Goal: Check status: Check status

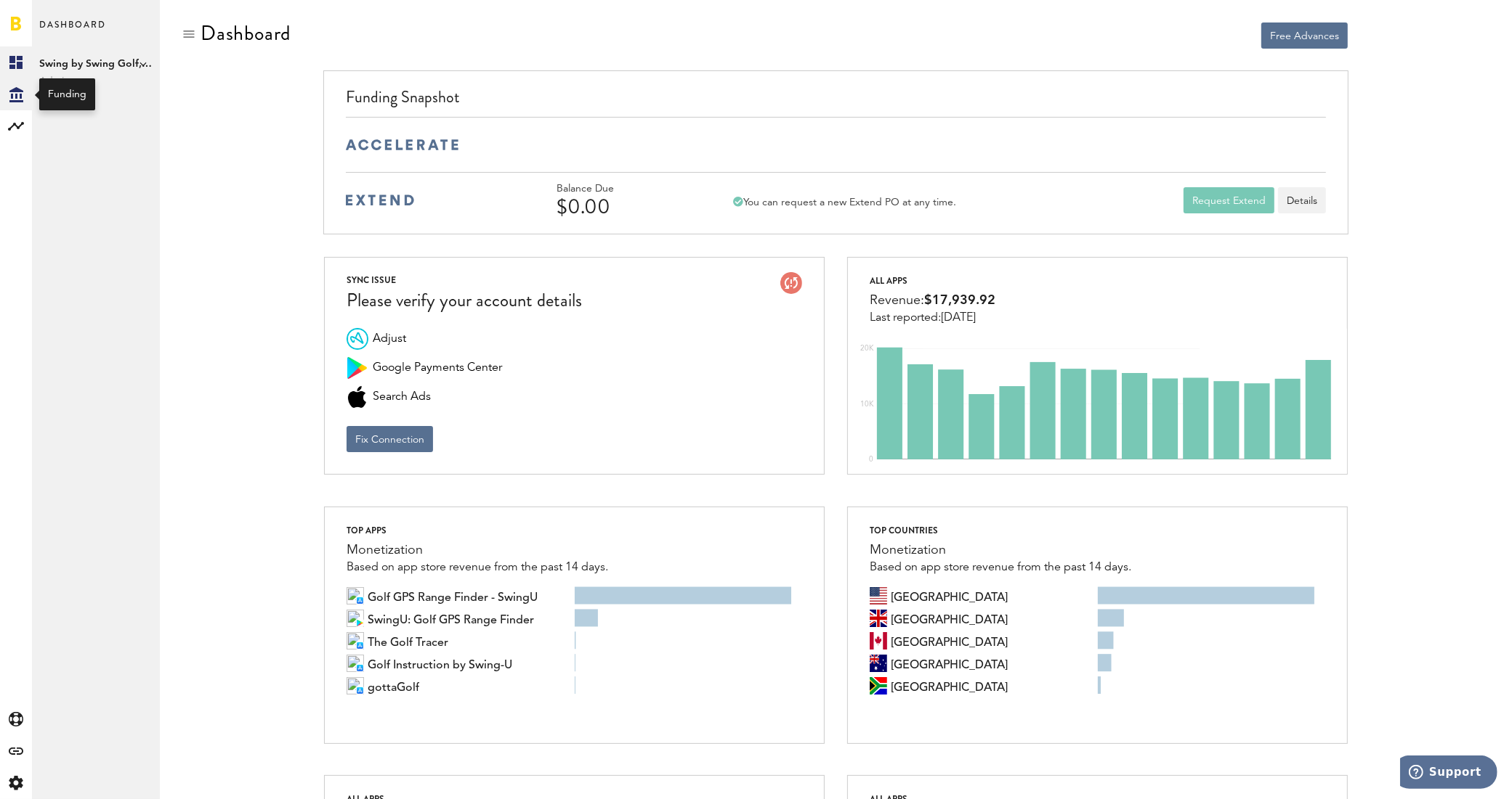
click at [15, 97] on icon at bounding box center [16, 94] width 14 height 15
click at [15, 127] on rect at bounding box center [15, 126] width 17 height 17
click at [94, 69] on link "Monetization" at bounding box center [96, 62] width 128 height 32
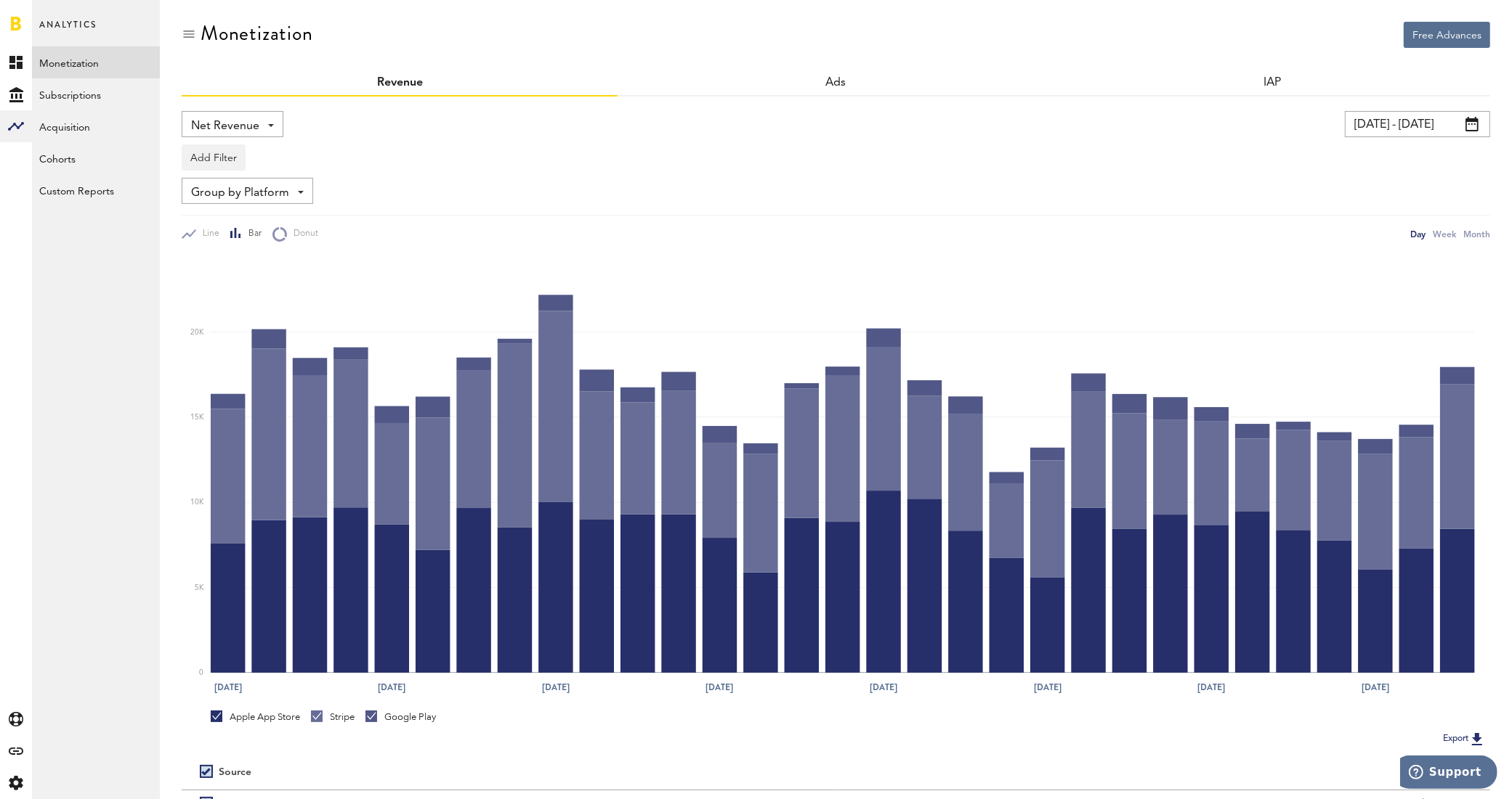
click at [1475, 129] on span at bounding box center [1471, 124] width 13 height 15
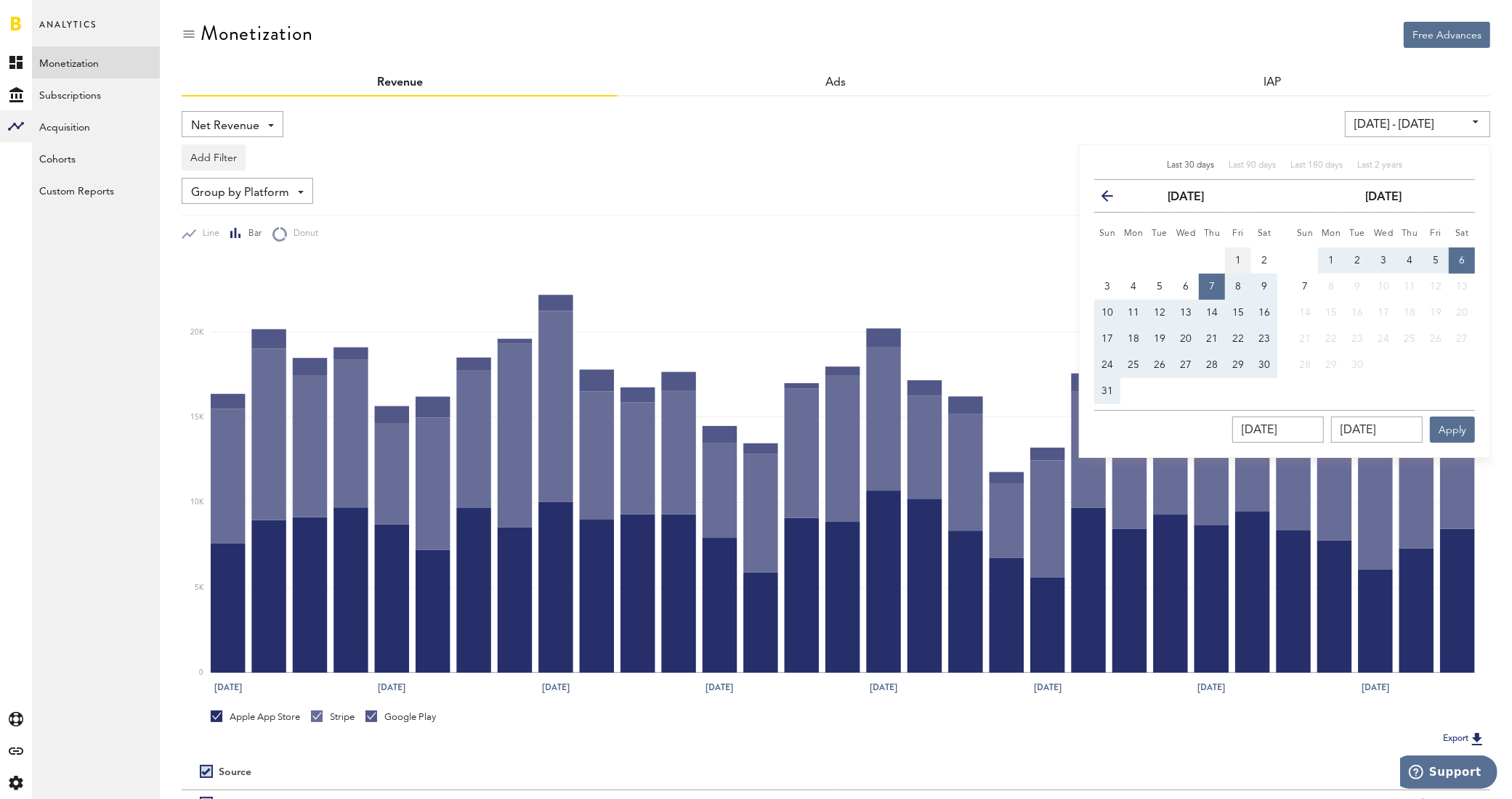
click at [1240, 256] on span "1" at bounding box center [1238, 260] width 6 height 11
type input "[DATE] - [DATE]"
type input "[DATE]"
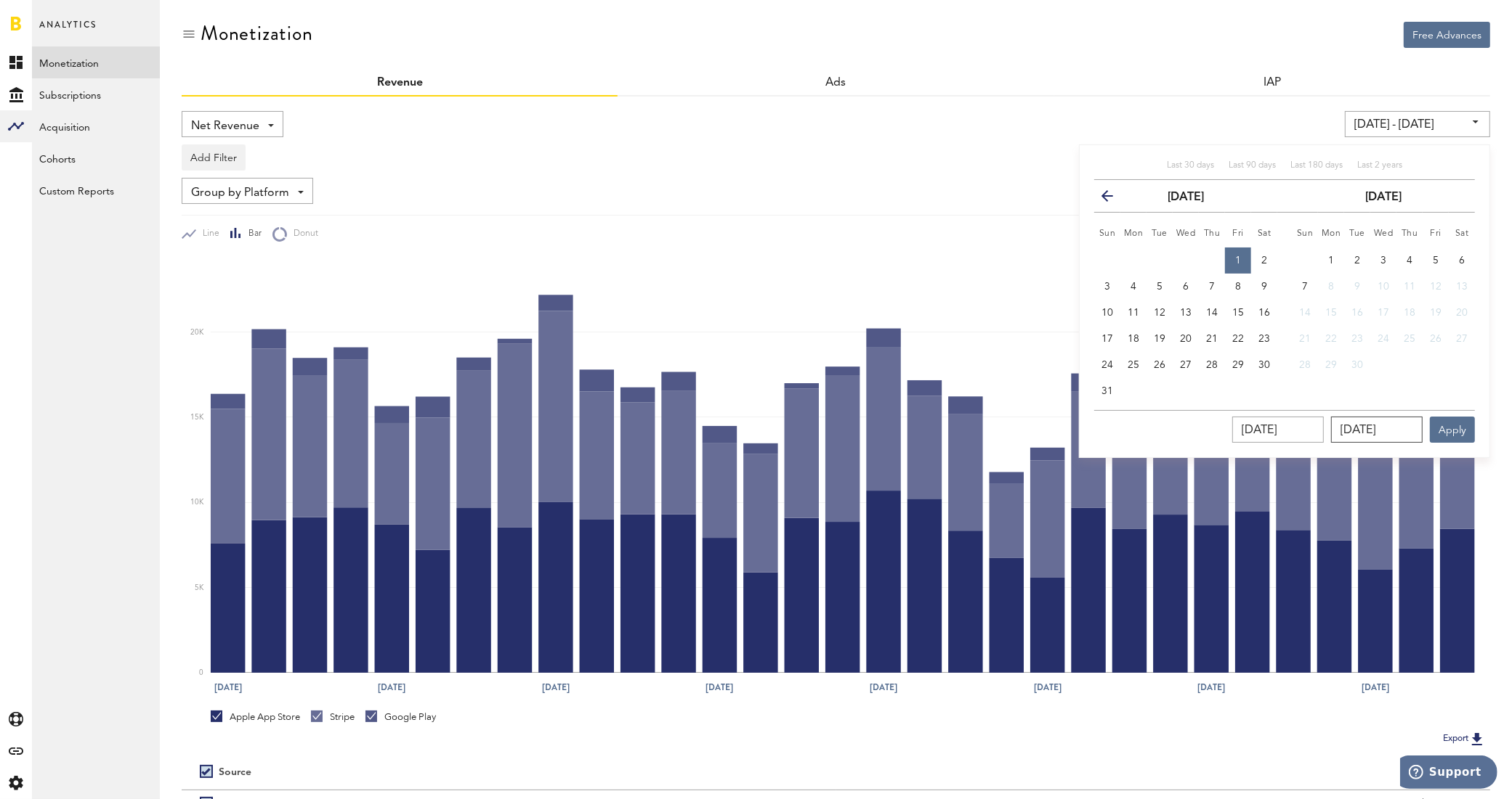
click at [1348, 423] on input "[DATE]" at bounding box center [1376, 430] width 92 height 26
click at [1104, 389] on span "31" at bounding box center [1107, 391] width 11 height 11
type input "[DATE] - [DATE]"
type input "[DATE]"
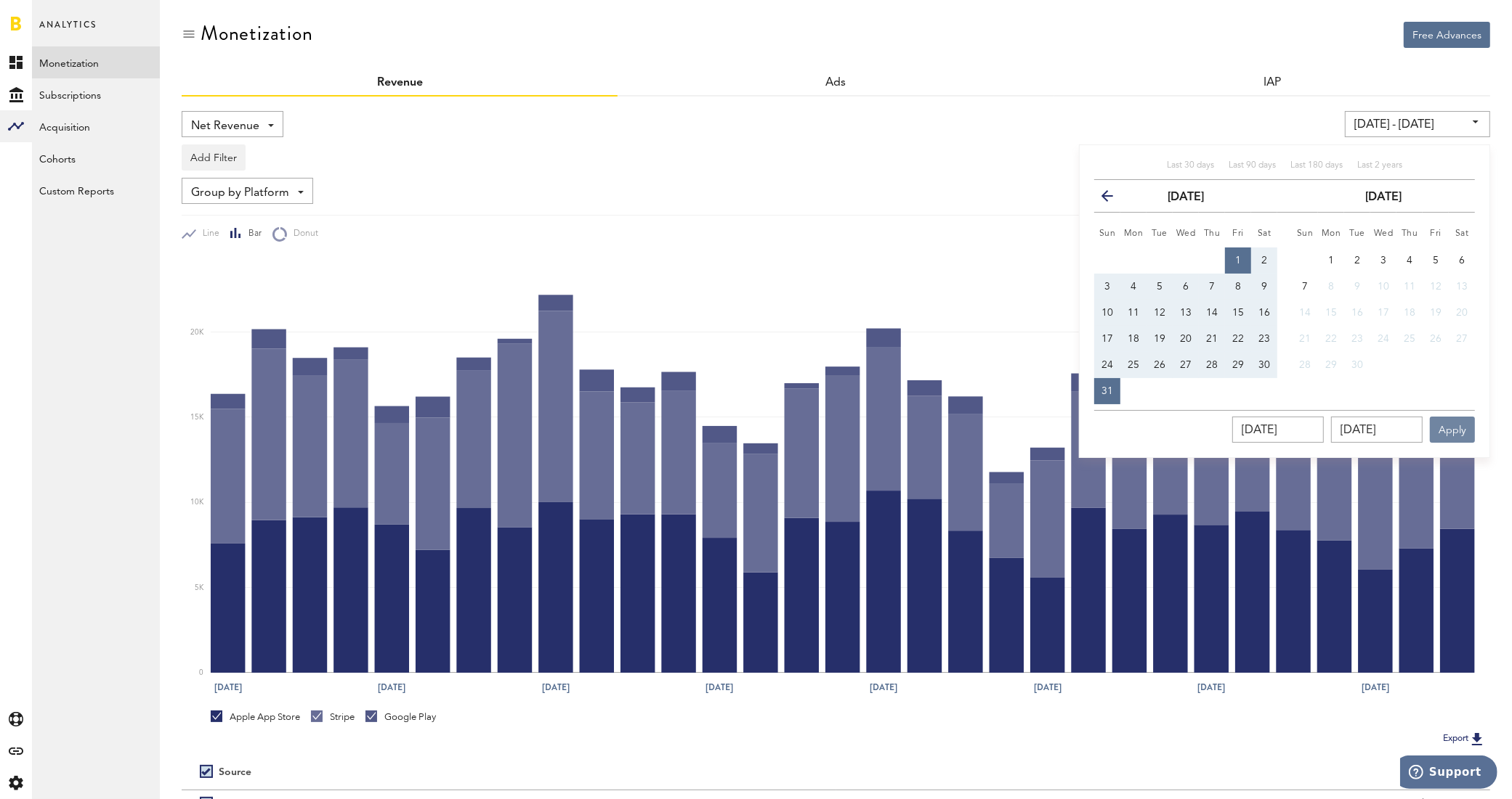
click at [1453, 425] on button "Apply" at bounding box center [1451, 430] width 45 height 26
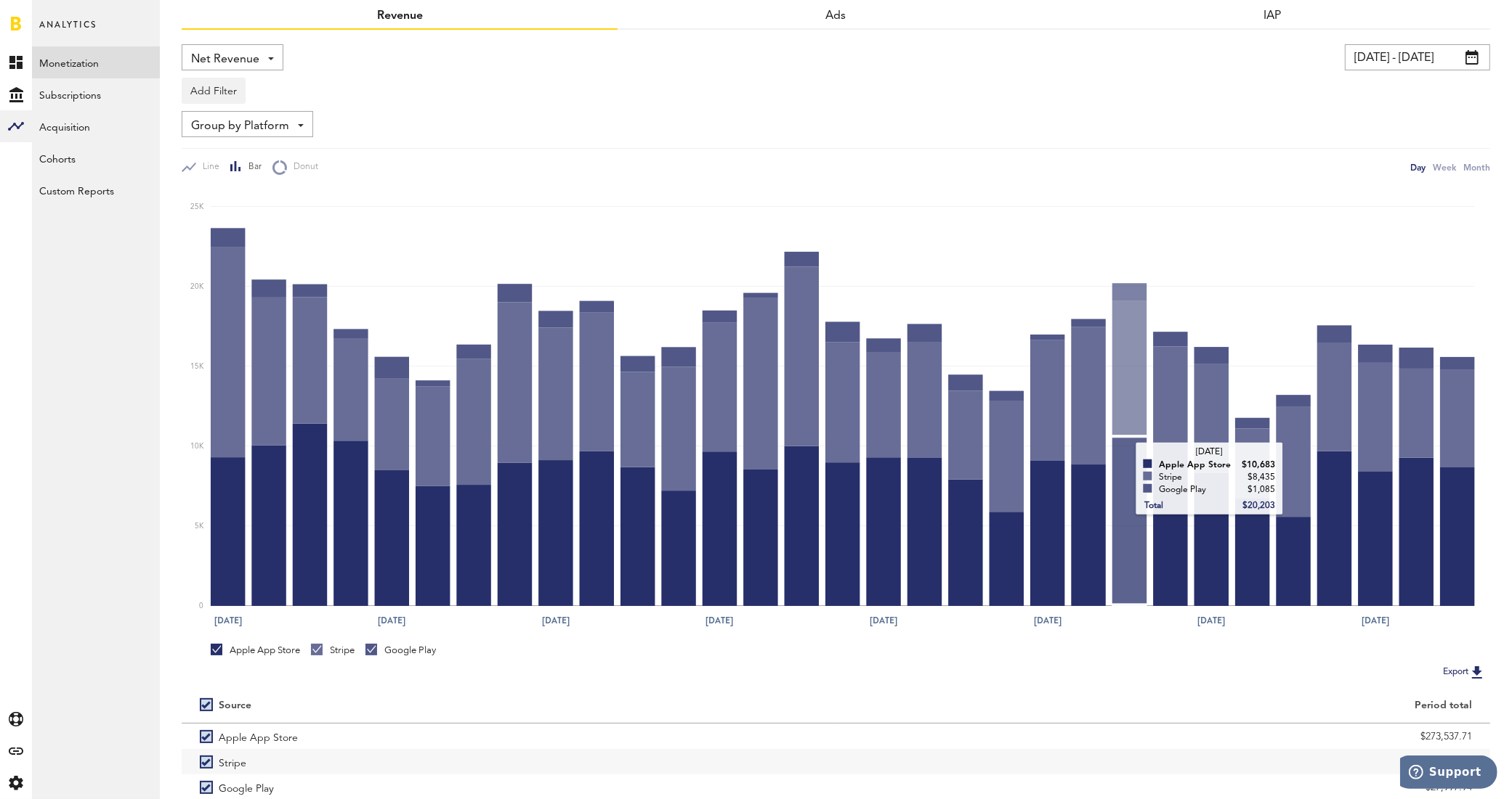
scroll to position [147, 0]
